Goal: Task Accomplishment & Management: Complete application form

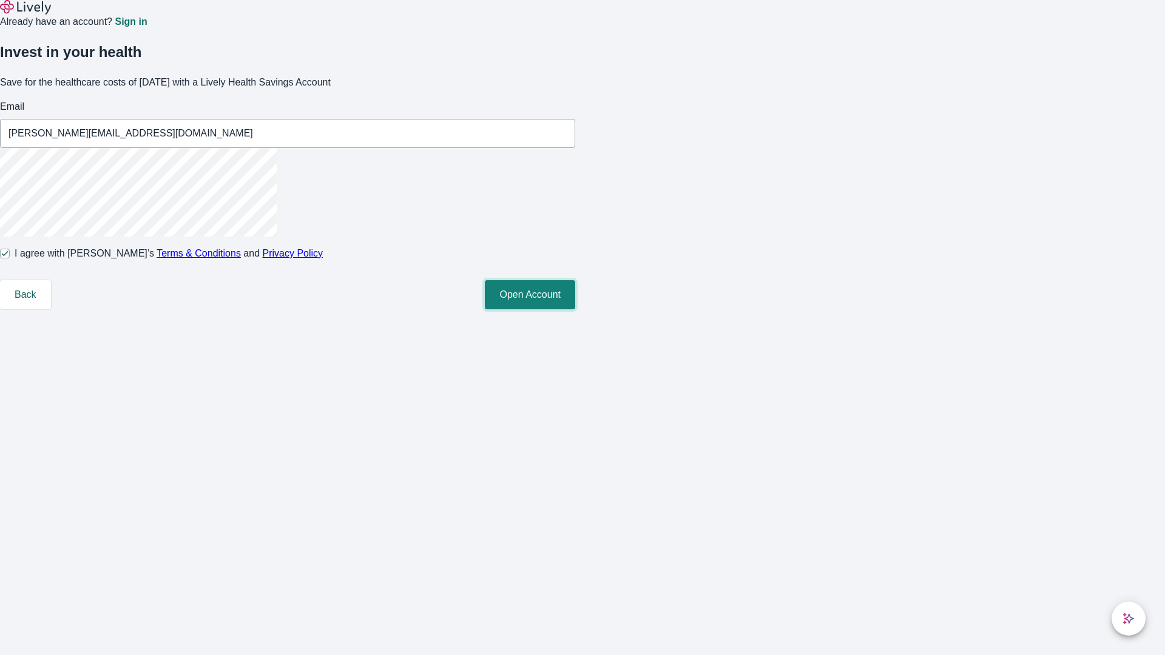
click at [575, 309] on button "Open Account" at bounding box center [530, 294] width 90 height 29
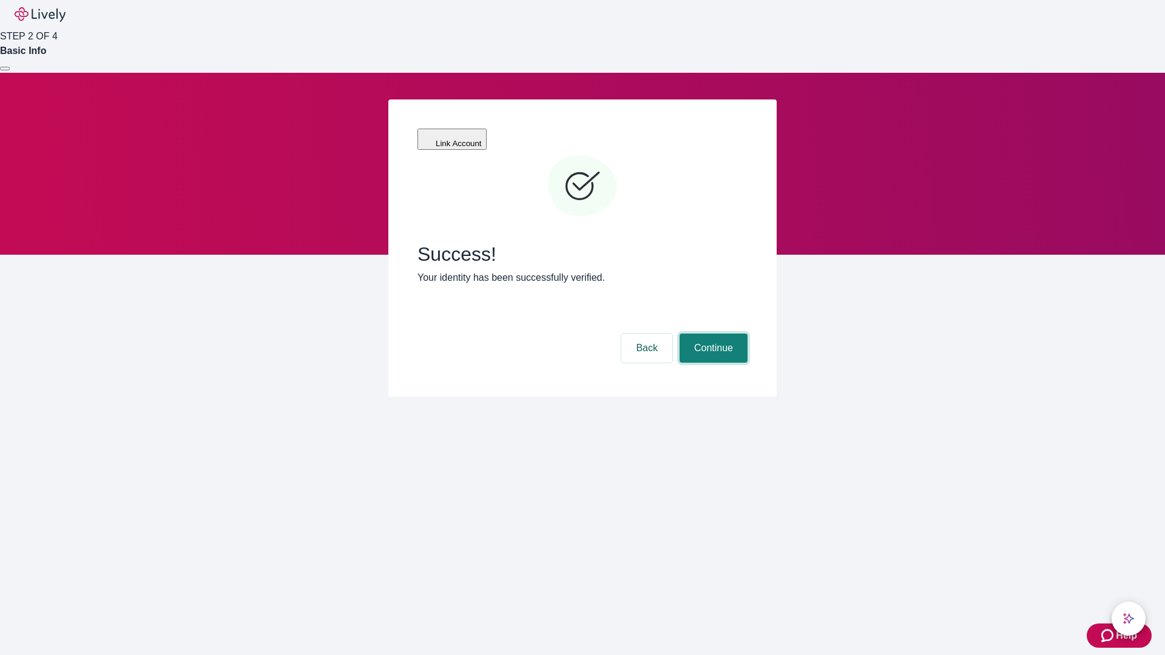
click at [711, 334] on button "Continue" at bounding box center [713, 348] width 68 height 29
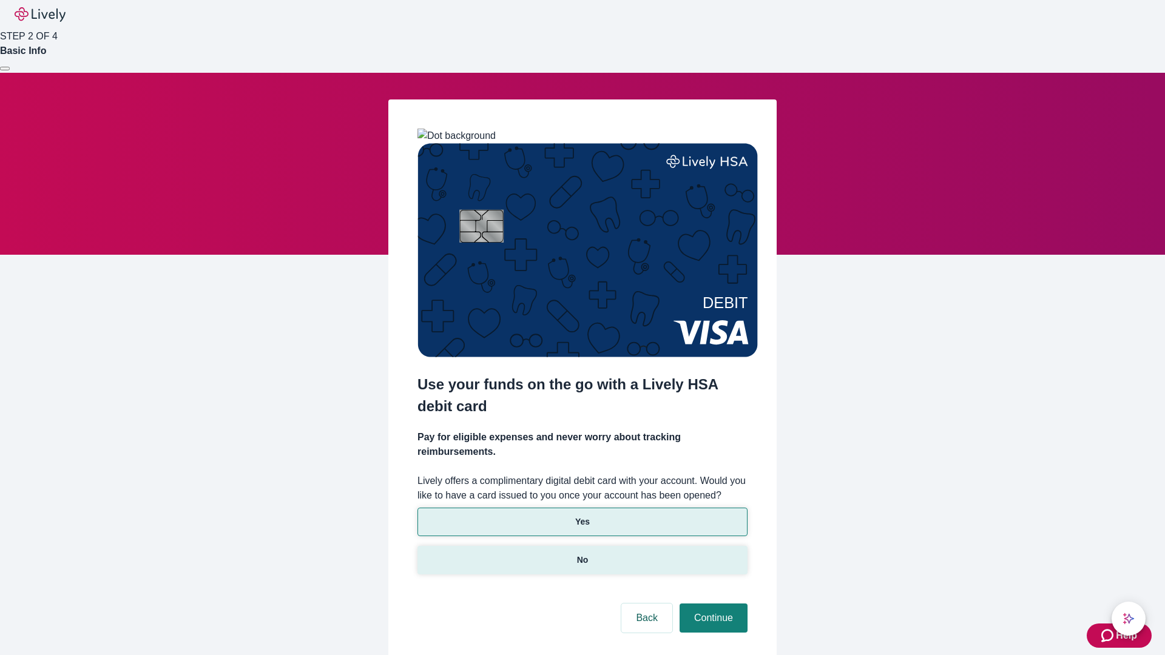
click at [582, 554] on p "No" at bounding box center [583, 560] width 12 height 13
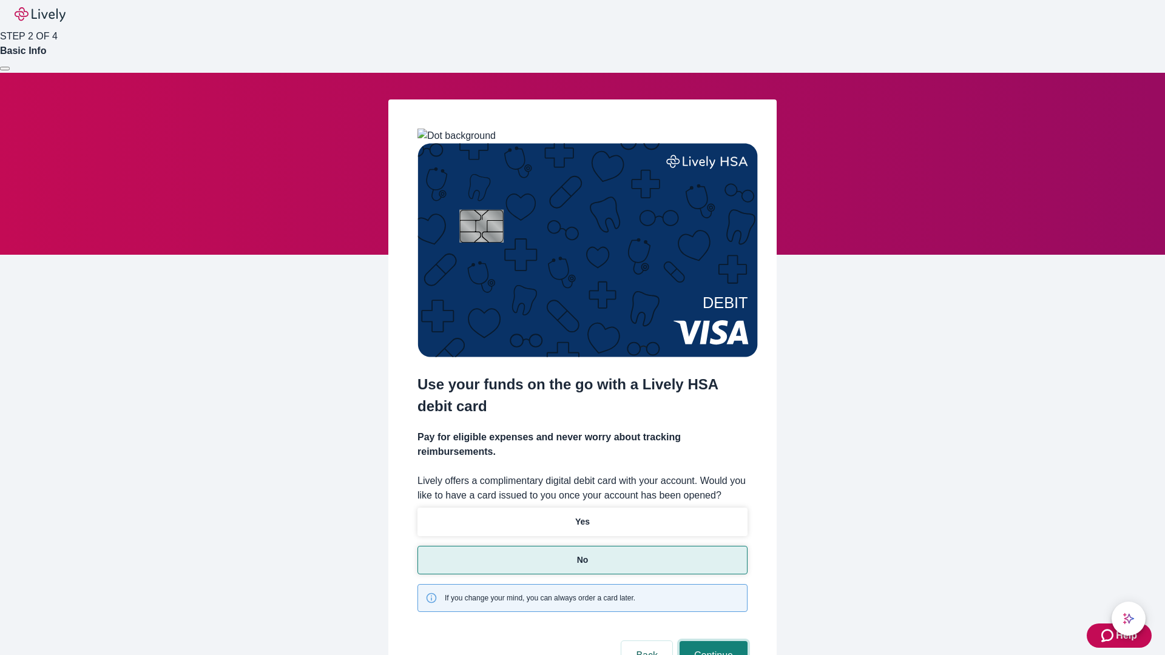
click at [711, 641] on button "Continue" at bounding box center [713, 655] width 68 height 29
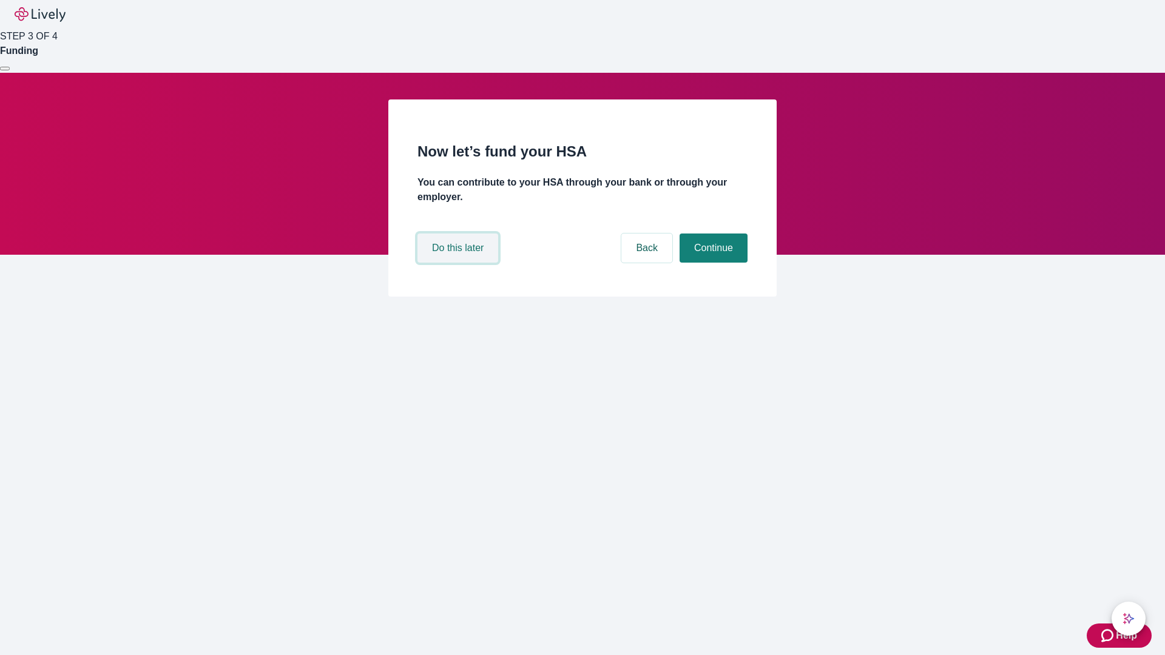
click at [459, 263] on button "Do this later" at bounding box center [457, 248] width 81 height 29
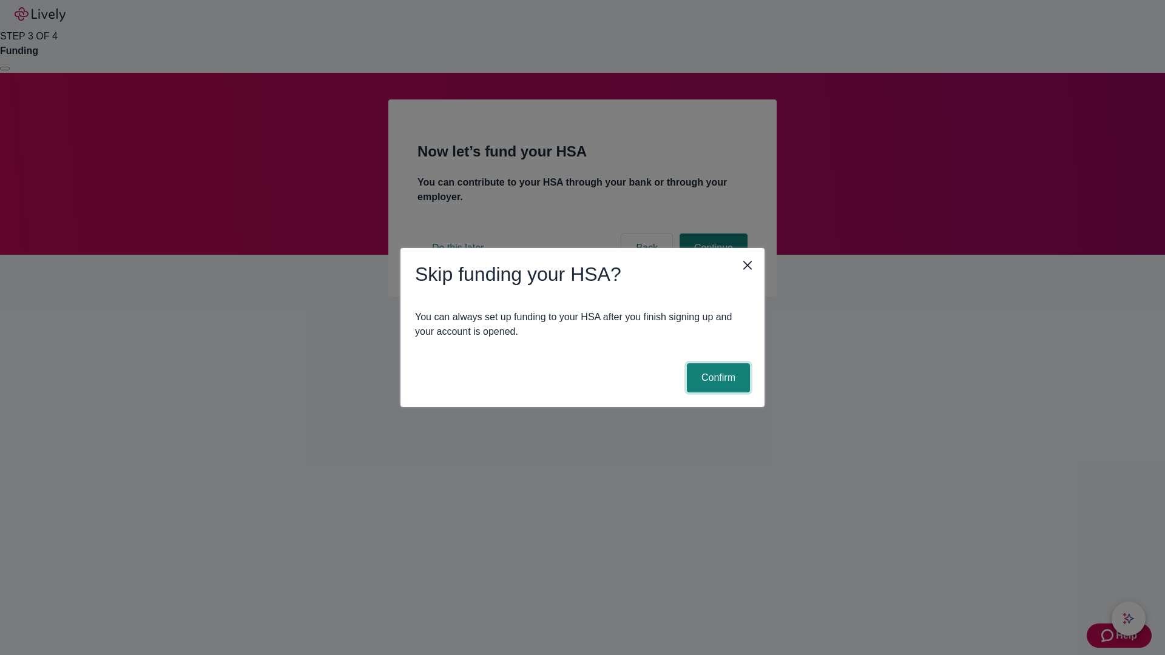
click at [716, 378] on button "Confirm" at bounding box center [718, 377] width 63 height 29
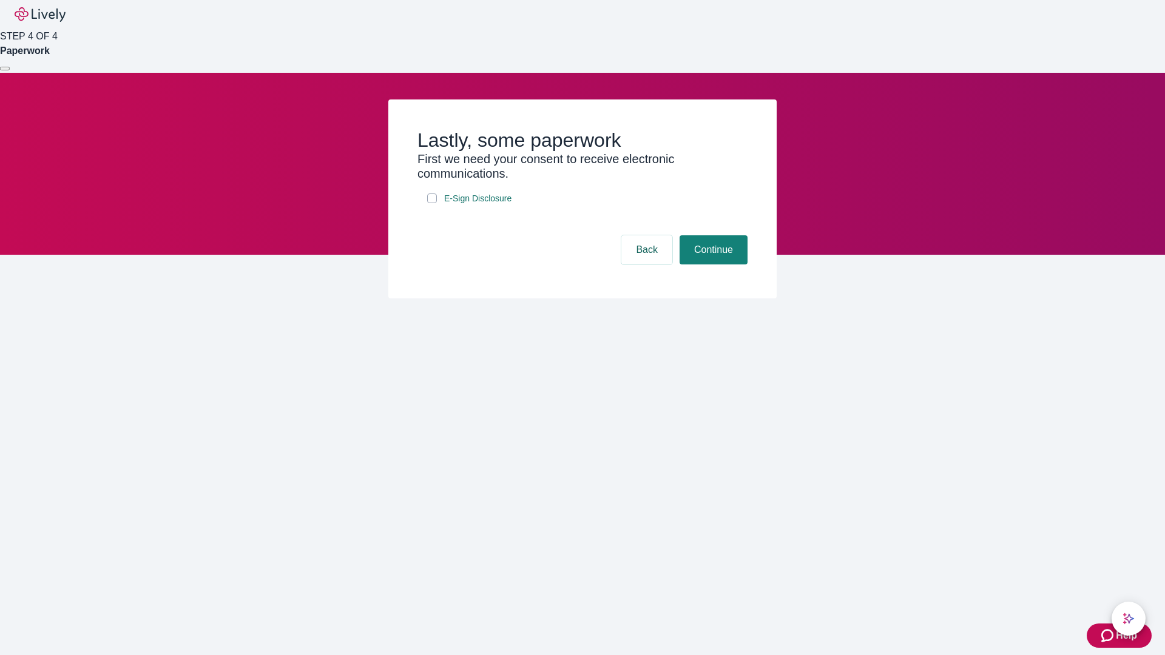
click at [432, 203] on input "E-Sign Disclosure" at bounding box center [432, 198] width 10 height 10
checkbox input "true"
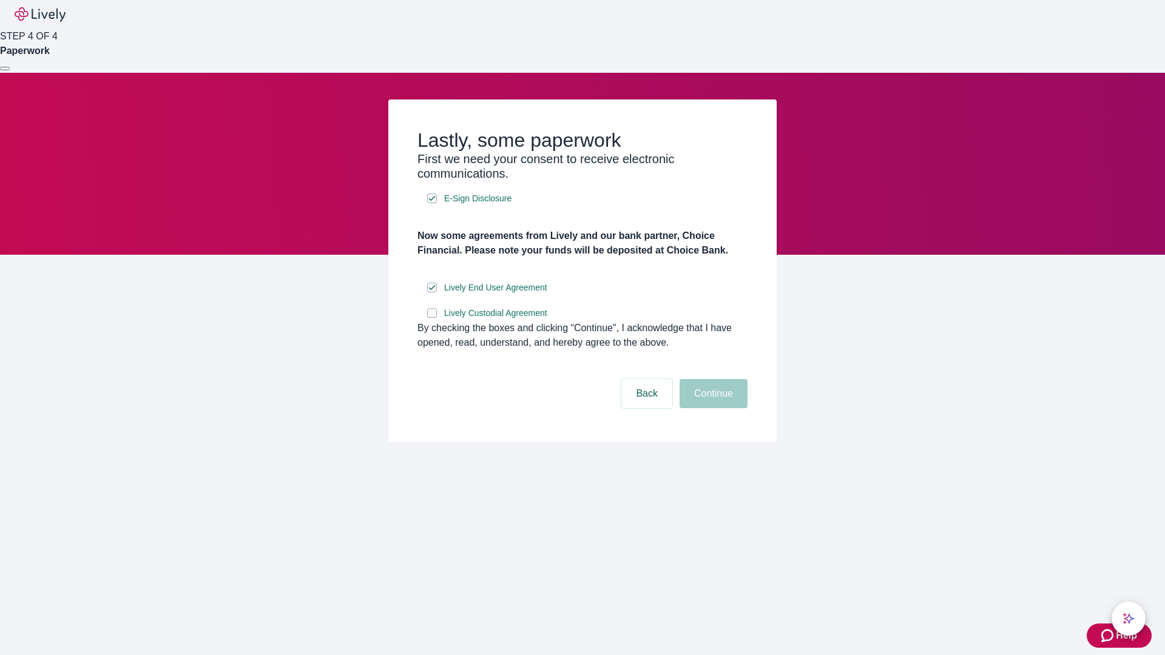
click at [432, 318] on input "Lively Custodial Agreement" at bounding box center [432, 313] width 10 height 10
checkbox input "true"
click at [711, 408] on button "Continue" at bounding box center [713, 393] width 68 height 29
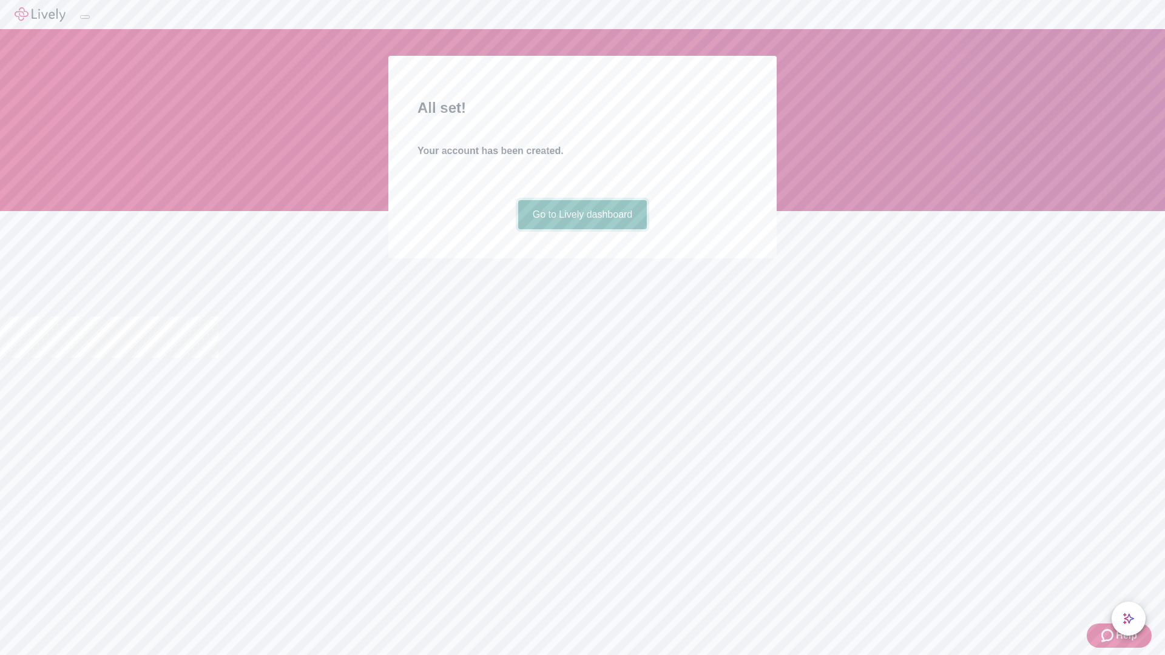
click at [582, 229] on link "Go to Lively dashboard" at bounding box center [582, 214] width 129 height 29
